Goal: Task Accomplishment & Management: Manage account settings

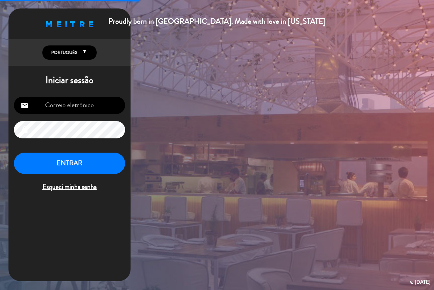
type input "[EMAIL_ADDRESS][DOMAIN_NAME]"
click at [80, 161] on button "ENTRAR" at bounding box center [69, 163] width 111 height 21
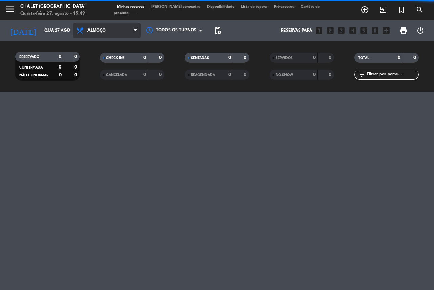
click at [97, 27] on span "Almoço" at bounding box center [107, 30] width 68 height 15
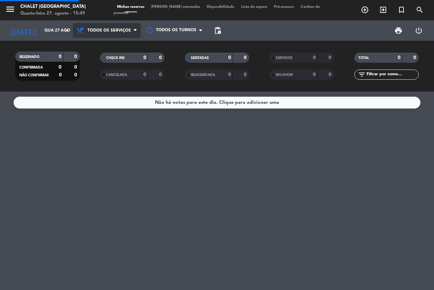
click at [111, 42] on div "menu Chalet Suisse Quarta-feira 27. agosto - 15:49 Minhas reservas Mesas semead…" at bounding box center [217, 46] width 434 height 92
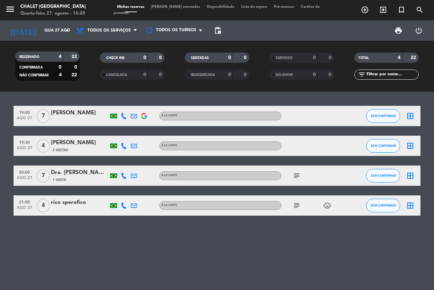
click at [295, 205] on icon "subject" at bounding box center [297, 205] width 8 height 8
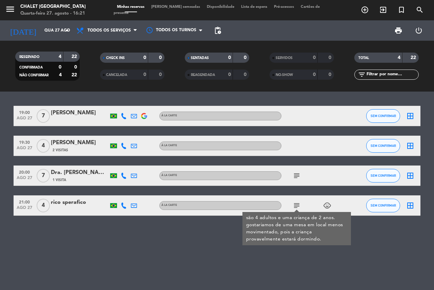
click at [295, 205] on icon "subject" at bounding box center [297, 205] width 8 height 8
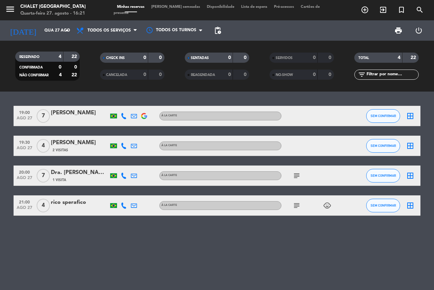
click at [78, 200] on div "rico sperafico" at bounding box center [80, 202] width 58 height 9
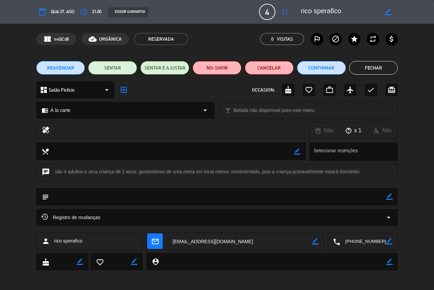
click at [372, 68] on button "Fechar" at bounding box center [373, 68] width 49 height 14
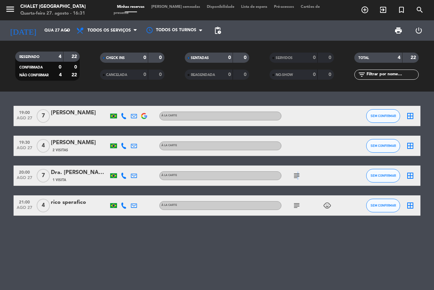
click at [297, 173] on icon "subject" at bounding box center [297, 176] width 8 height 8
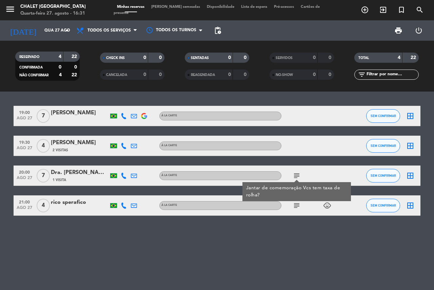
click at [90, 171] on div "Dra. [PERSON_NAME]" at bounding box center [80, 172] width 58 height 9
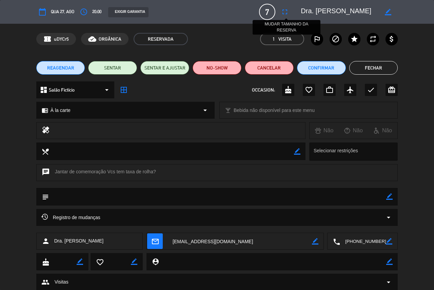
click at [287, 11] on icon "fullscreen" at bounding box center [285, 12] width 8 height 8
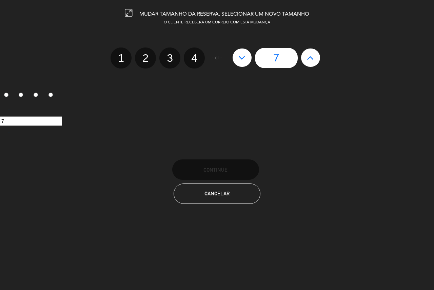
click at [313, 58] on icon at bounding box center [310, 57] width 7 height 11
type input "8"
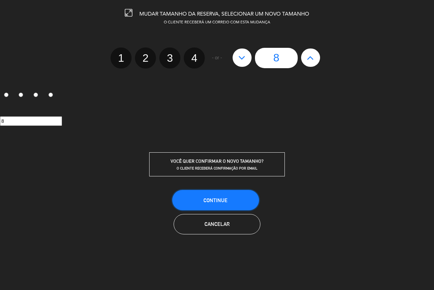
click at [230, 196] on button "CONTINUE" at bounding box center [215, 200] width 87 height 20
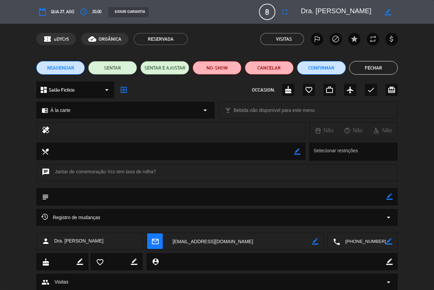
click at [363, 65] on button "Fechar" at bounding box center [373, 68] width 49 height 14
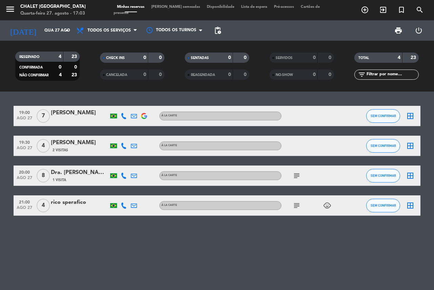
click at [295, 208] on icon "subject" at bounding box center [297, 205] width 8 height 8
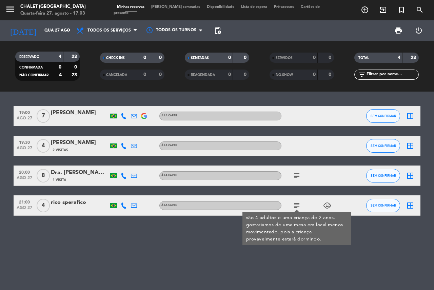
click at [295, 208] on icon "subject" at bounding box center [297, 205] width 8 height 8
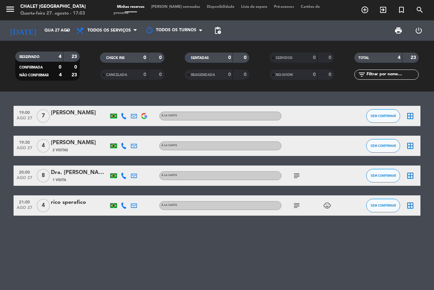
click at [74, 177] on div "Dra. [PERSON_NAME]" at bounding box center [80, 172] width 58 height 9
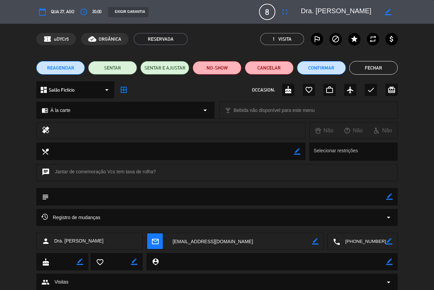
click at [364, 69] on button "Fechar" at bounding box center [373, 68] width 49 height 14
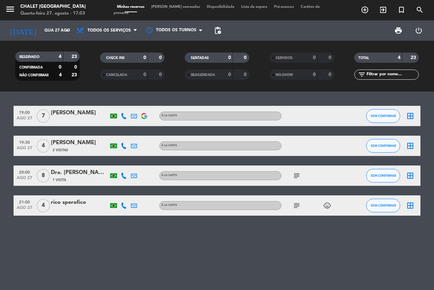
click at [90, 179] on div "1 Visita" at bounding box center [80, 180] width 58 height 6
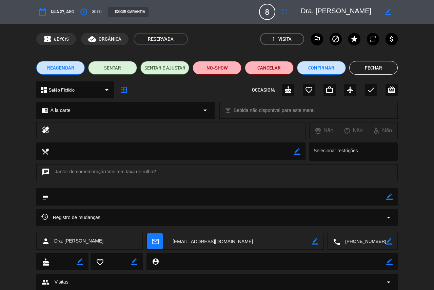
click at [364, 69] on button "Fechar" at bounding box center [373, 68] width 49 height 14
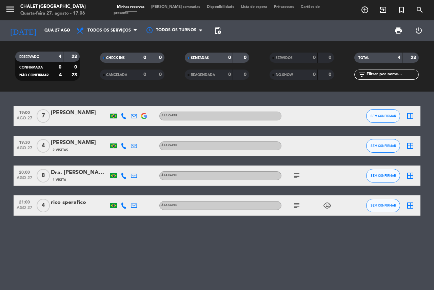
click at [300, 177] on icon "subject" at bounding box center [297, 176] width 8 height 8
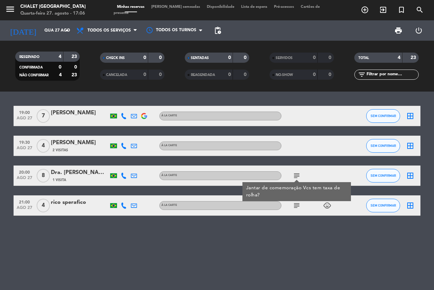
click at [300, 177] on icon "subject" at bounding box center [297, 176] width 8 height 8
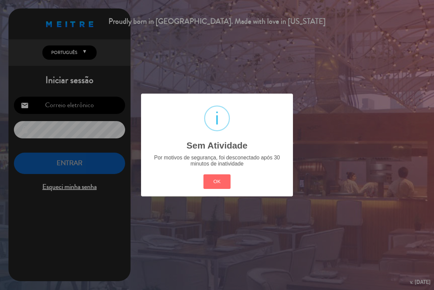
type input "[EMAIL_ADDRESS][DOMAIN_NAME]"
